Goal: Task Accomplishment & Management: Manage account settings

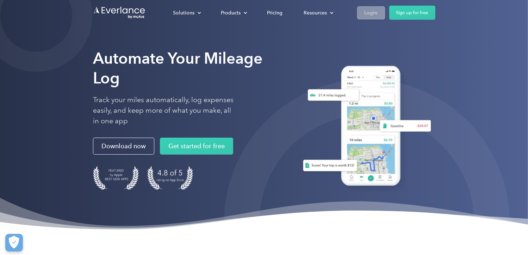
click at [370, 15] on div "Login" at bounding box center [371, 12] width 13 height 9
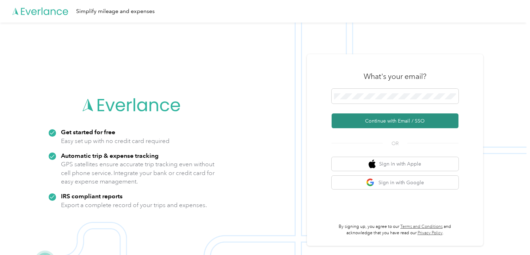
click at [384, 120] on button "Continue with Email / SSO" at bounding box center [394, 120] width 127 height 15
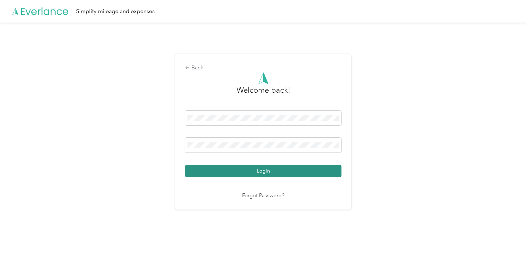
click at [251, 173] on button "Login" at bounding box center [263, 171] width 156 height 12
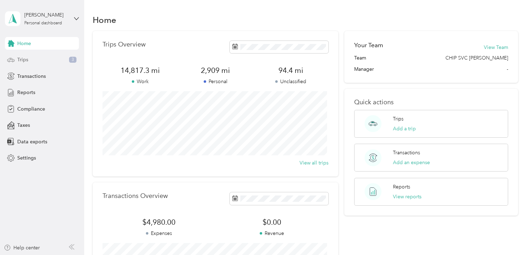
click at [25, 57] on span "Trips" at bounding box center [22, 59] width 11 height 7
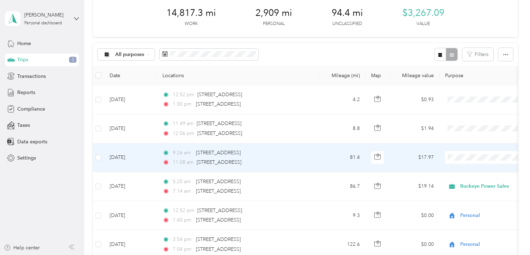
scroll to position [47, 0]
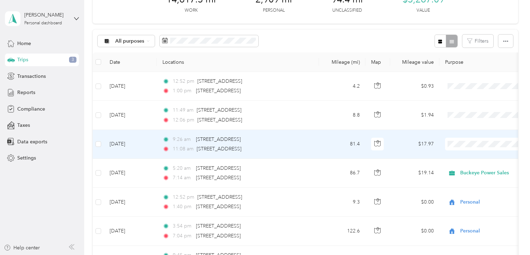
click at [466, 154] on span "Buckeye Power Sales" at bounding box center [492, 156] width 65 height 7
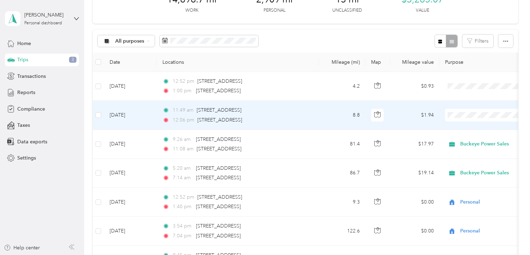
click at [464, 126] on span "Buckeye Power Sales" at bounding box center [492, 127] width 65 height 7
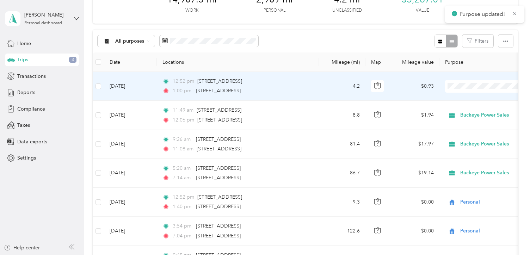
click at [464, 111] on span "Personal" at bounding box center [492, 110] width 65 height 7
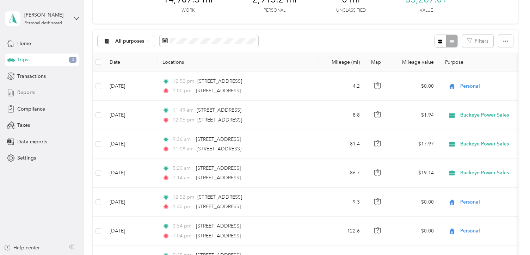
click at [23, 93] on span "Reports" at bounding box center [26, 92] width 18 height 7
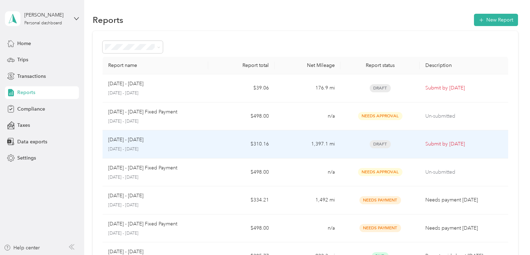
click at [299, 141] on td "1,397.1 mi" at bounding box center [307, 144] width 66 height 28
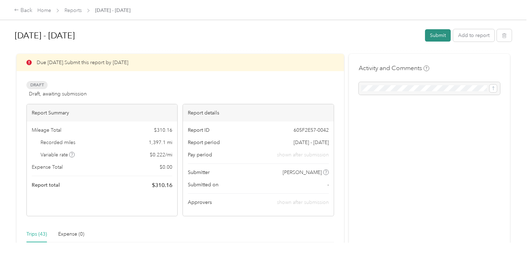
click at [435, 35] on button "Submit" at bounding box center [438, 35] width 26 height 12
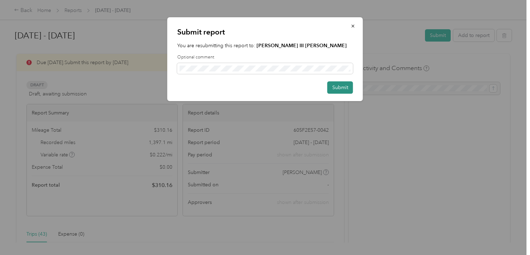
click at [335, 86] on button "Submit" at bounding box center [340, 87] width 26 height 12
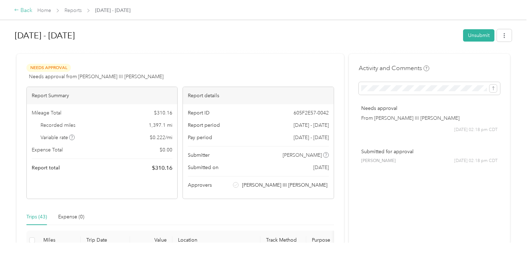
click at [26, 11] on div "Back" at bounding box center [23, 10] width 18 height 8
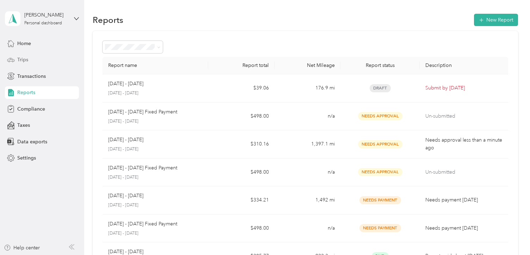
click at [24, 58] on span "Trips" at bounding box center [22, 59] width 11 height 7
